Goal: Check status: Check status

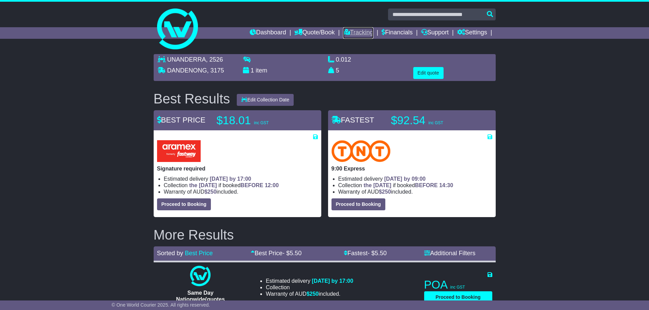
click at [348, 31] on link "Tracking" at bounding box center [358, 33] width 30 height 12
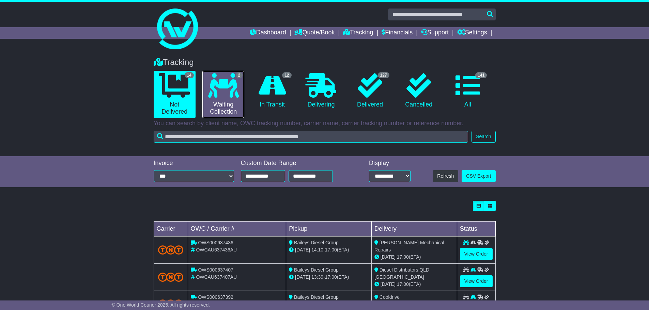
click at [237, 111] on link "2 Waiting Collection" at bounding box center [223, 94] width 42 height 47
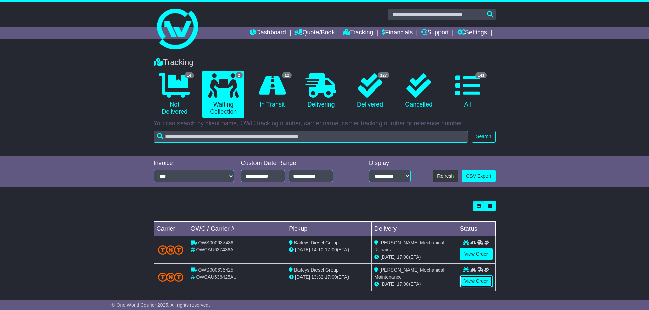
click at [463, 280] on link "View Order" at bounding box center [476, 281] width 33 height 12
